Goal: Transaction & Acquisition: Book appointment/travel/reservation

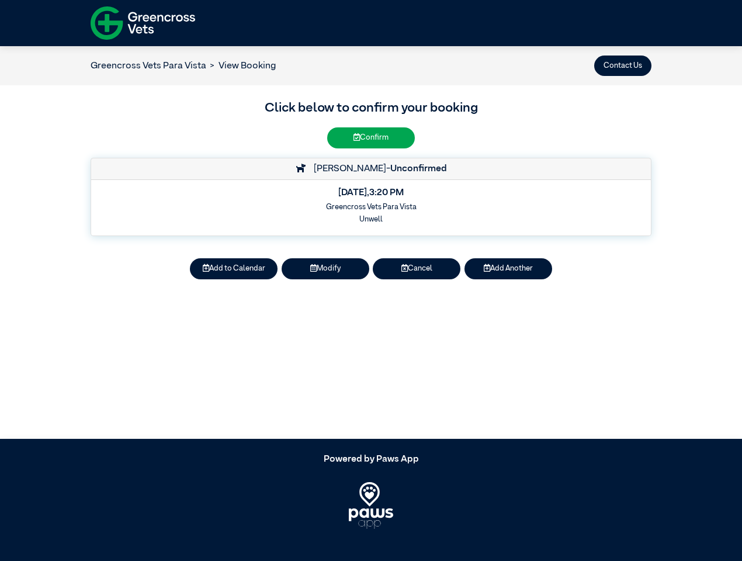
click at [623, 65] on button "Contact Us" at bounding box center [623, 66] width 57 height 20
click at [234, 269] on button "Add to Calendar" at bounding box center [234, 268] width 88 height 20
click at [326, 269] on button "Modify" at bounding box center [326, 268] width 88 height 20
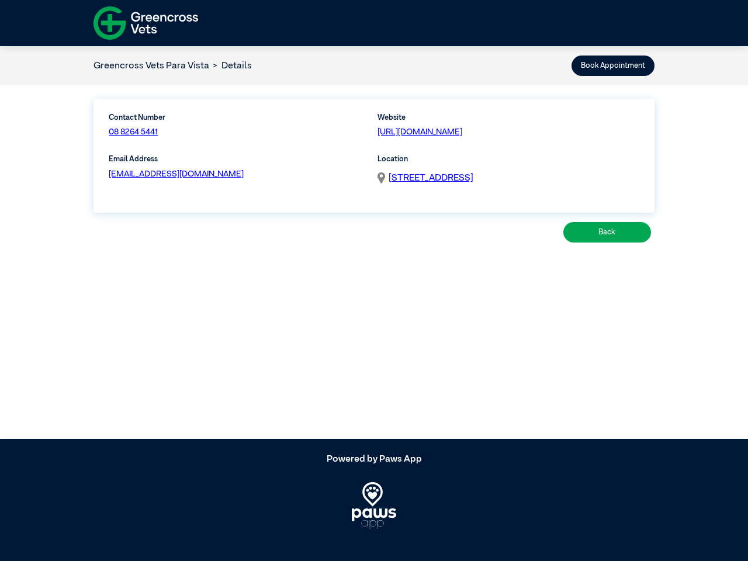
click at [417, 269] on article "Greencross Vets Para Vista Details Book Appointment Contact Number 08 8264 5441…" at bounding box center [374, 242] width 748 height 393
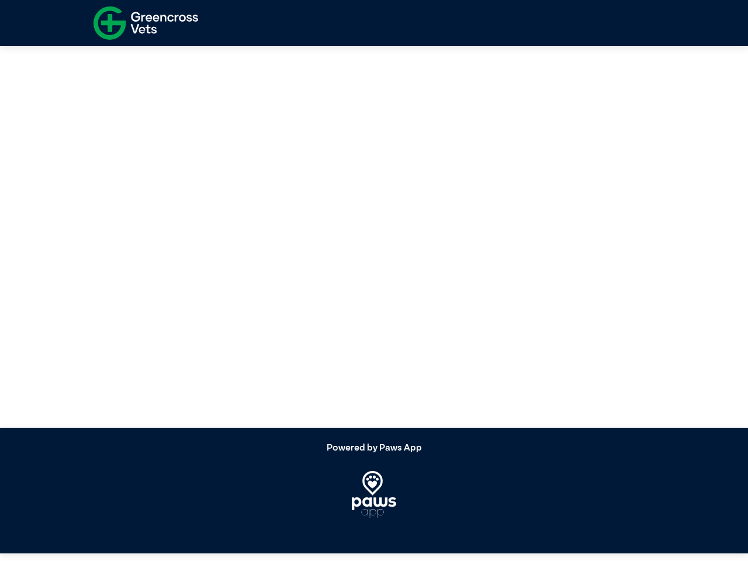
click at [509, 269] on article at bounding box center [374, 231] width 748 height 393
